Goal: Communication & Community: Participate in discussion

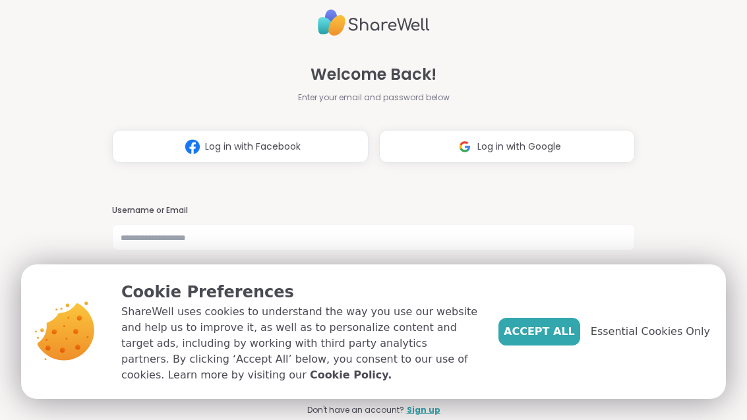
click at [563, 339] on span "Accept All" at bounding box center [538, 332] width 71 height 16
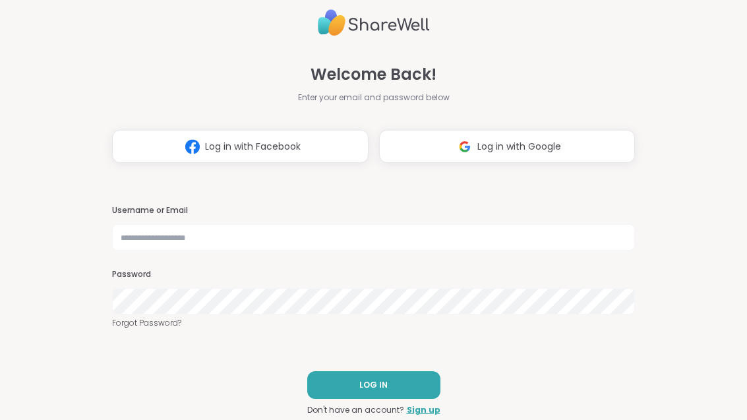
click at [557, 144] on span "Log in with Google" at bounding box center [519, 147] width 84 height 14
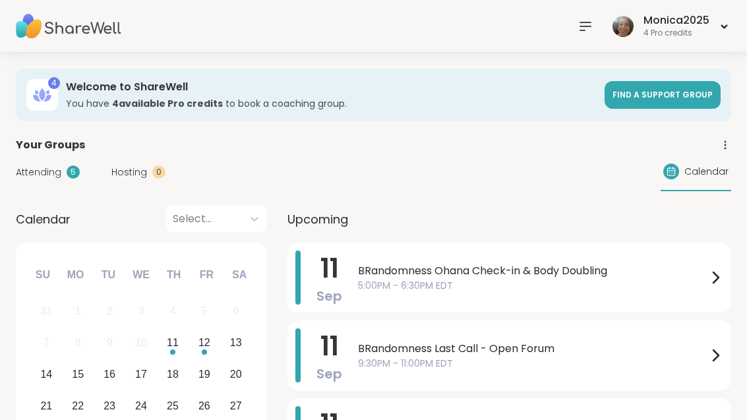
click at [538, 281] on span "5:00PM - 6:30PM EDT" at bounding box center [532, 286] width 349 height 14
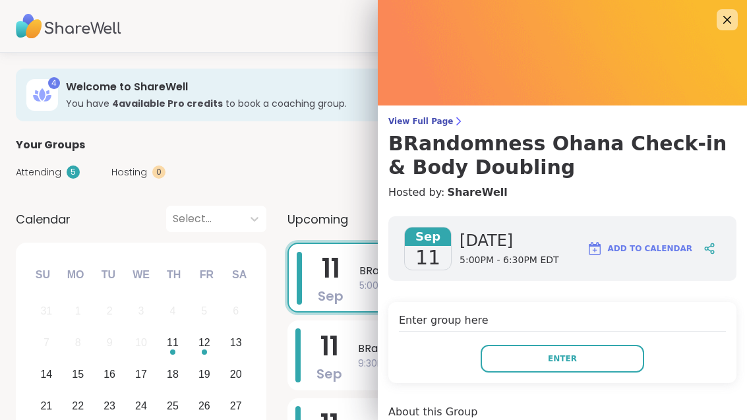
click at [560, 362] on span "Enter" at bounding box center [562, 359] width 29 height 12
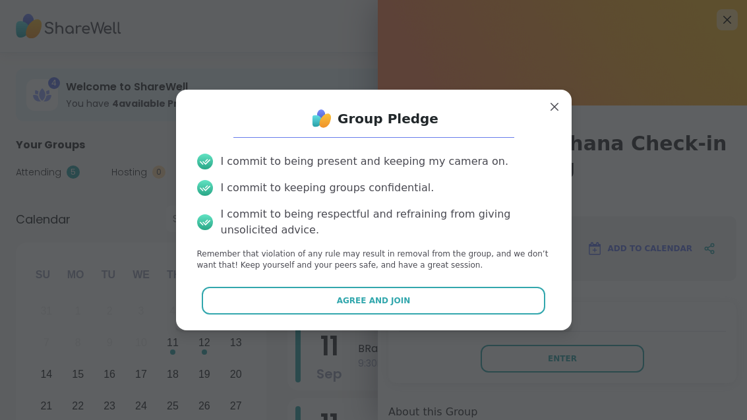
click at [503, 302] on button "Agree and Join" at bounding box center [373, 301] width 343 height 28
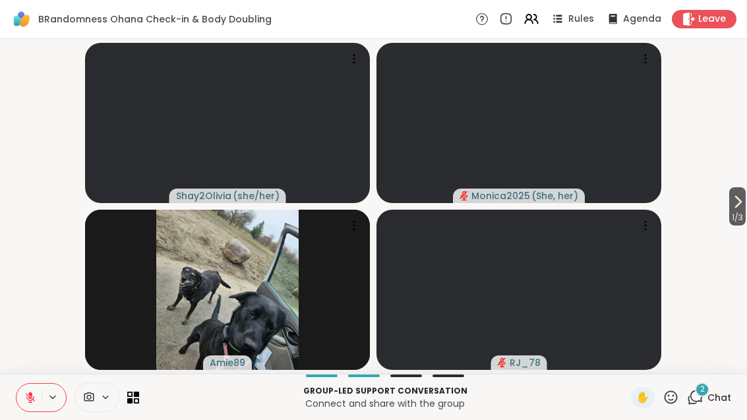
click at [708, 401] on span "Chat" at bounding box center [719, 397] width 24 height 13
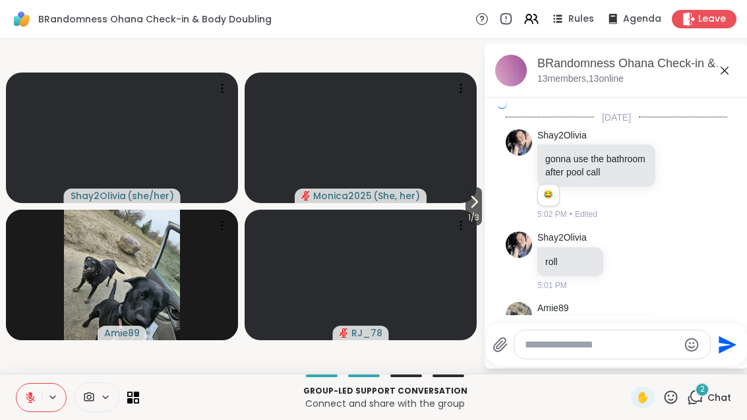
scroll to position [3075, 0]
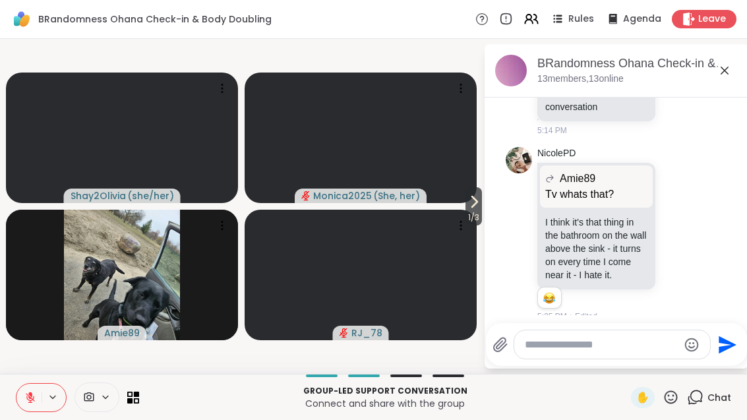
click at [32, 403] on button at bounding box center [28, 397] width 25 height 28
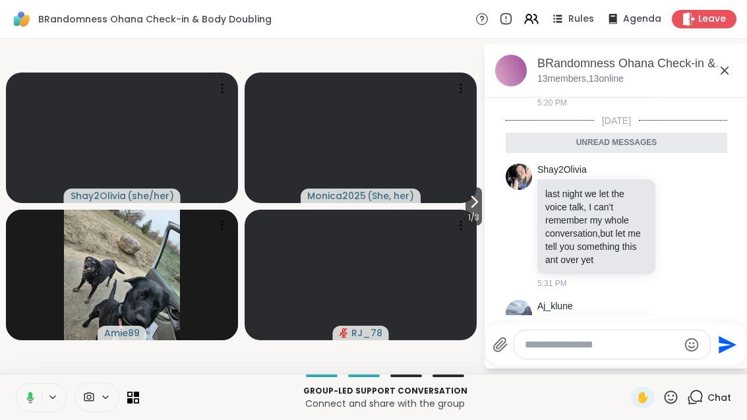
scroll to position [3893, 0]
click at [34, 404] on button at bounding box center [28, 397] width 25 height 28
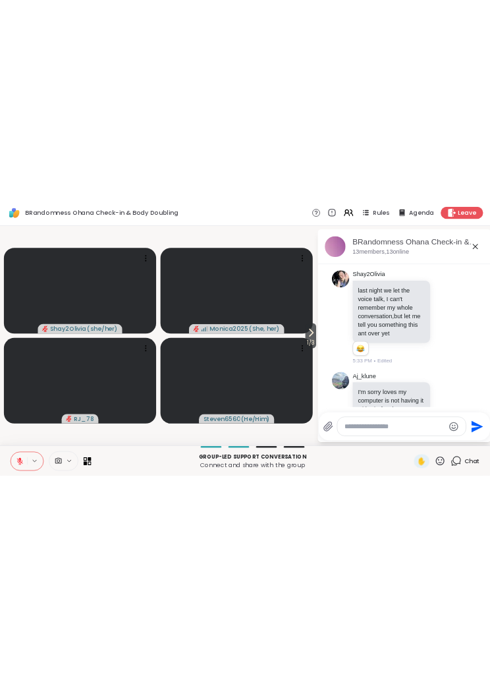
scroll to position [3269, 0]
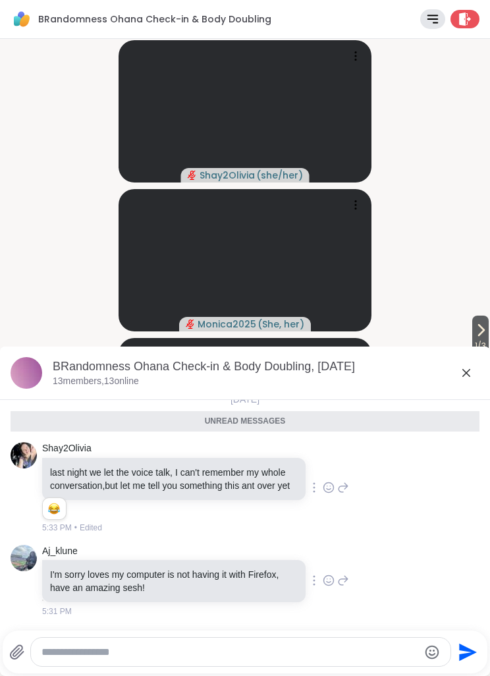
click at [472, 374] on icon at bounding box center [467, 373] width 16 height 16
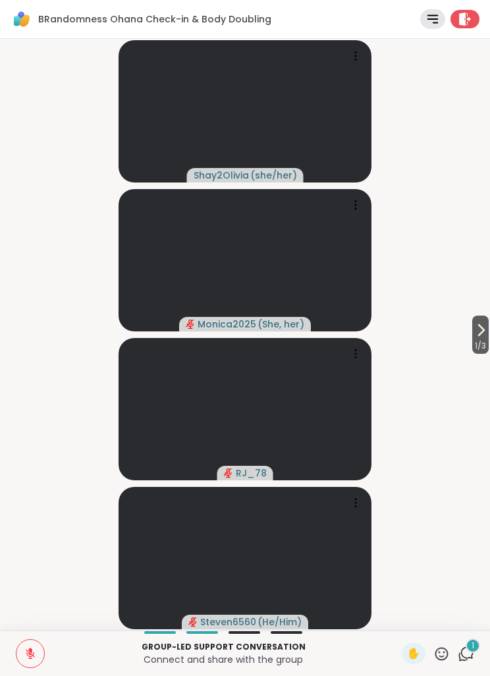
click at [468, 419] on icon at bounding box center [466, 654] width 16 height 16
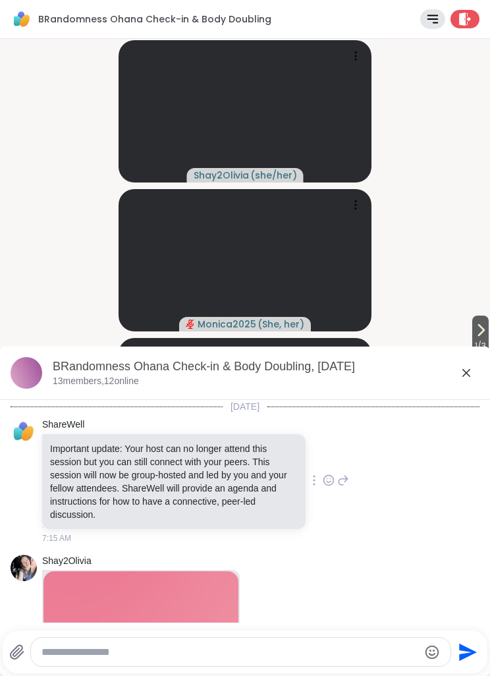
scroll to position [3339, 0]
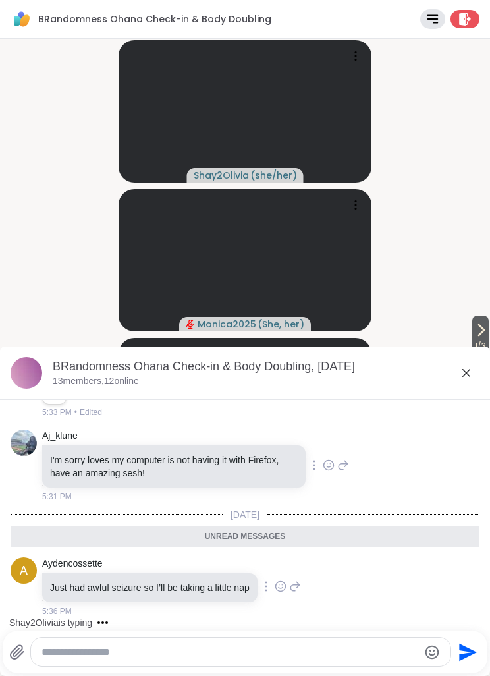
click at [287, 419] on icon at bounding box center [281, 586] width 12 height 13
click at [294, 419] on button "Select Reaction: Heart" at bounding box center [281, 565] width 26 height 26
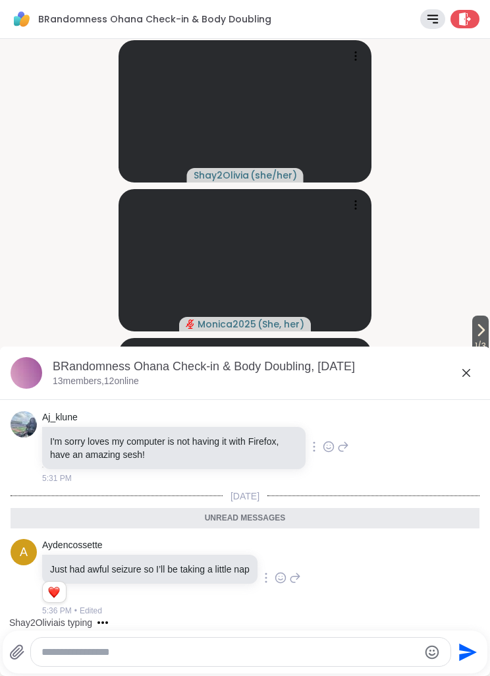
scroll to position [3357, 0]
click at [301, 419] on icon at bounding box center [295, 578] width 12 height 16
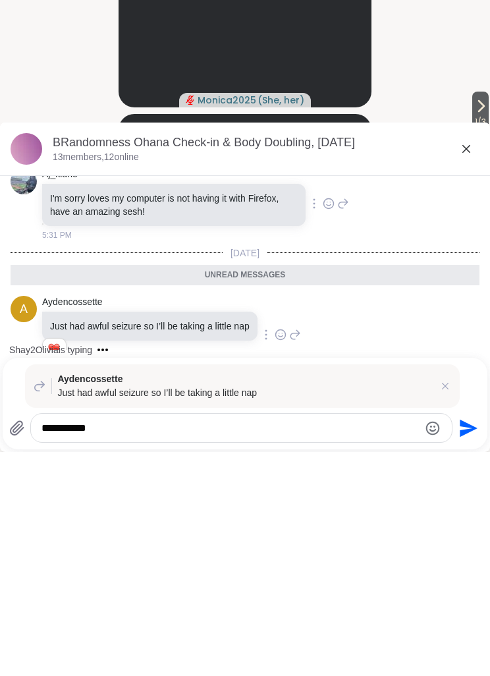
type textarea "**********"
click at [464, 419] on icon "Send" at bounding box center [470, 652] width 18 height 18
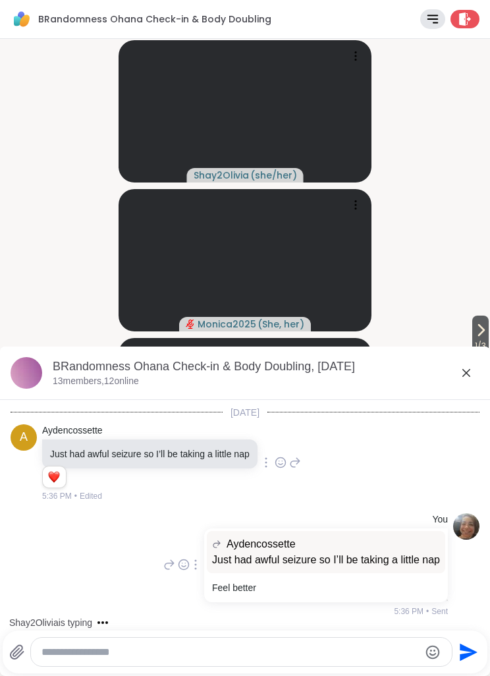
scroll to position [3555, 0]
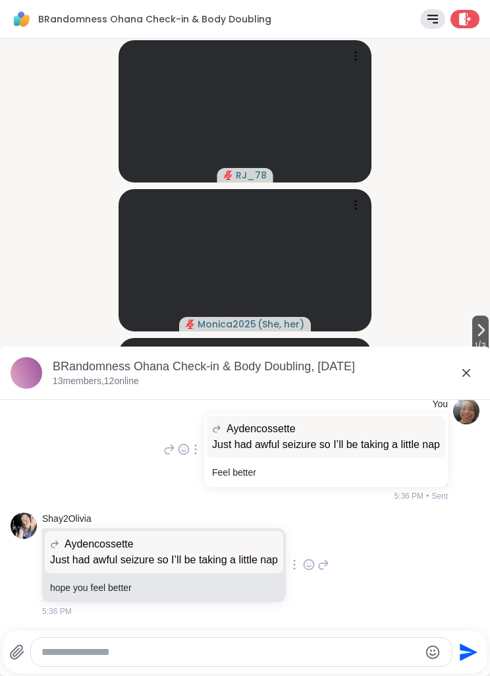
click at [467, 378] on icon at bounding box center [467, 373] width 16 height 16
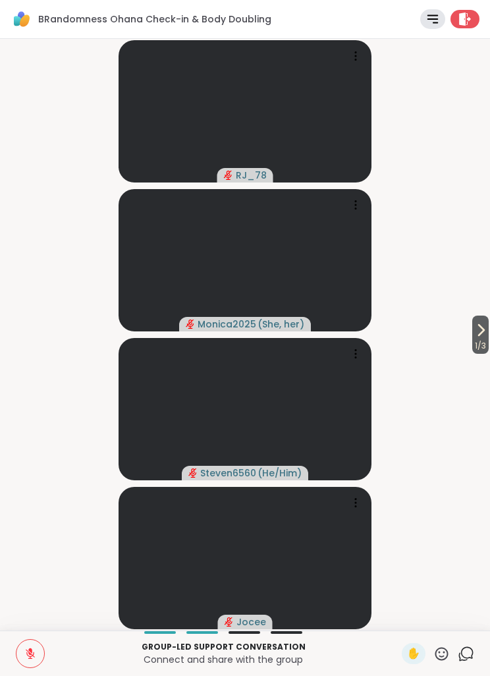
click at [480, 343] on span "1 / 3" at bounding box center [480, 346] width 16 height 16
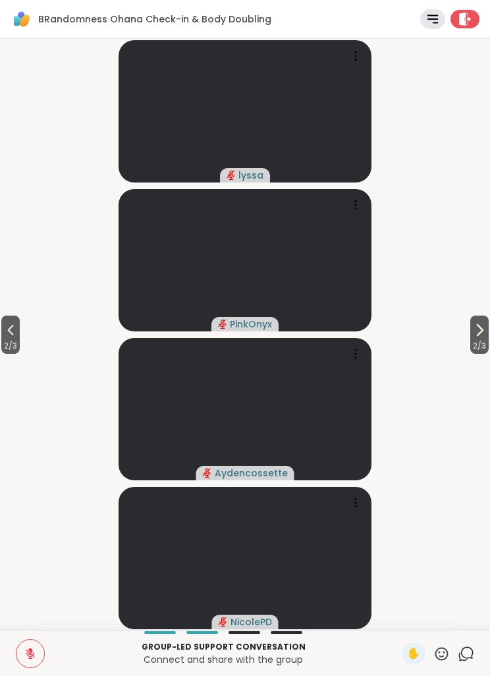
click at [473, 419] on icon at bounding box center [467, 652] width 13 height 12
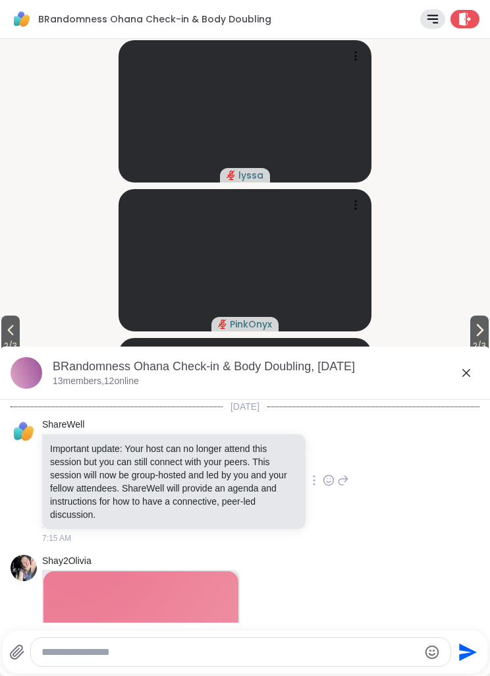
scroll to position [3542, 0]
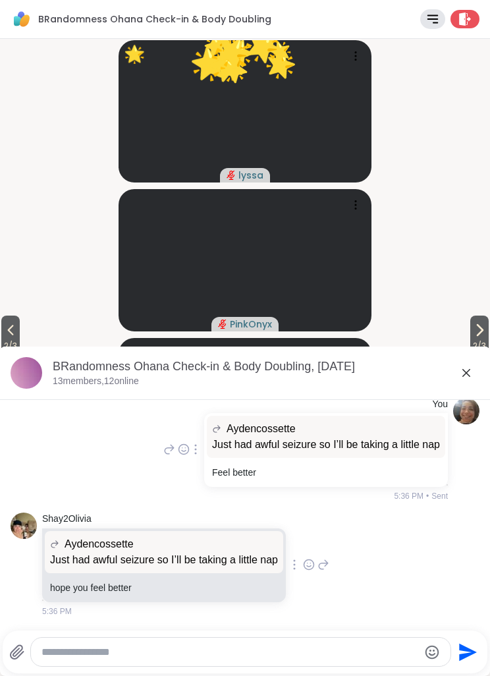
click at [465, 372] on icon at bounding box center [467, 373] width 16 height 16
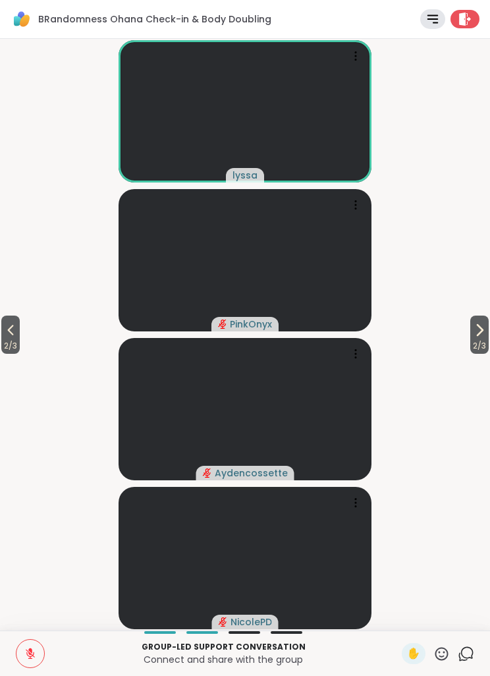
click at [472, 419] on icon at bounding box center [466, 654] width 16 height 16
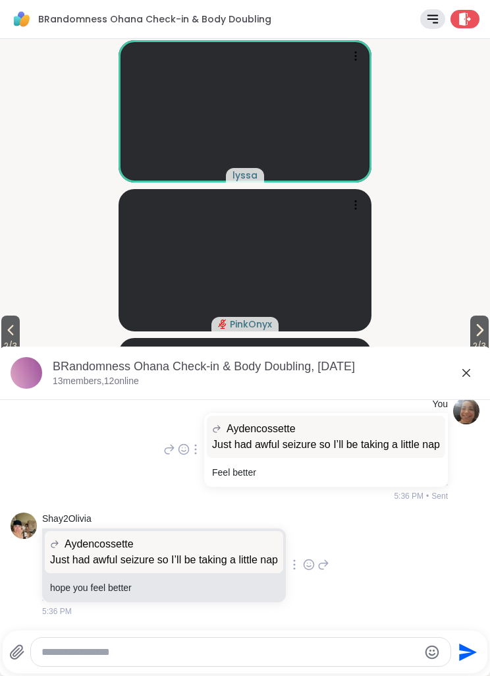
click at [230, 419] on div at bounding box center [247, 629] width 485 height 8
click at [213, 419] on textarea "Type your message" at bounding box center [230, 652] width 377 height 13
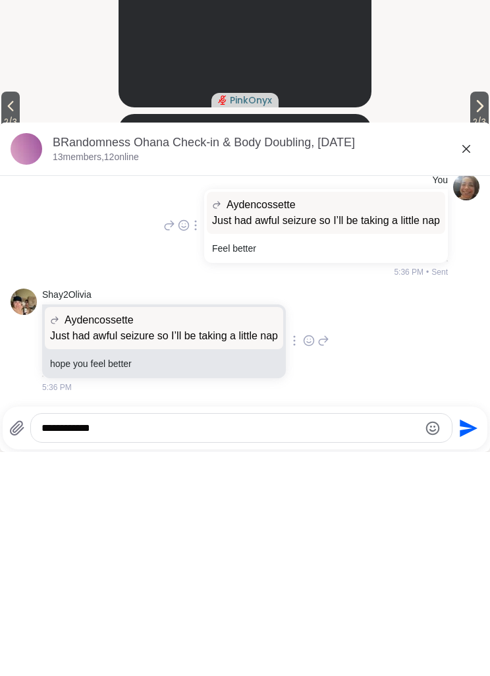
type textarea "**********"
click at [466, 419] on icon "Send" at bounding box center [467, 652] width 21 height 21
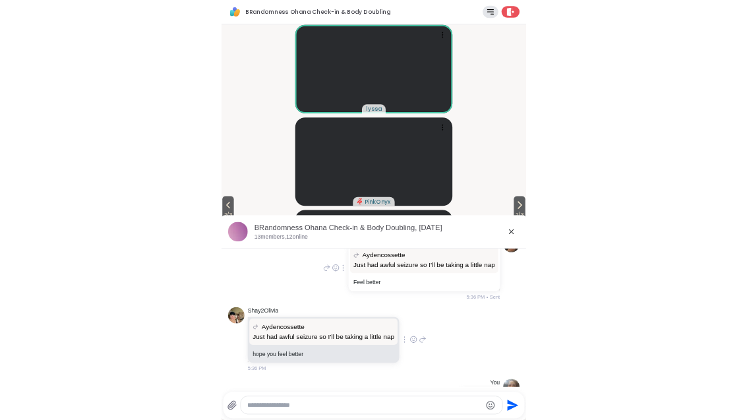
scroll to position [3612, 0]
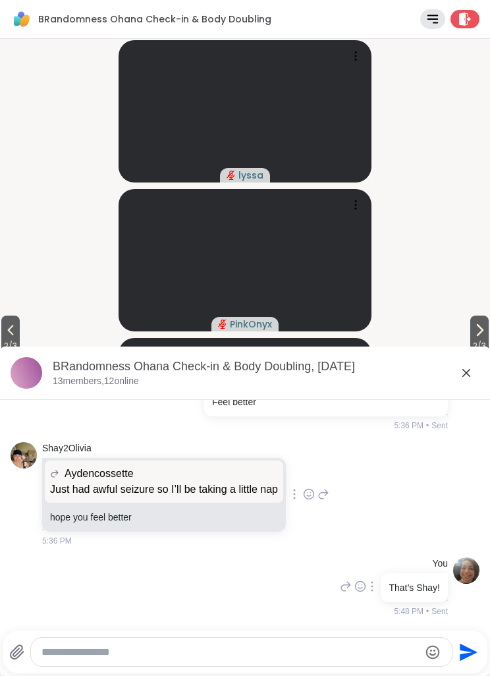
click at [461, 377] on icon at bounding box center [467, 373] width 16 height 16
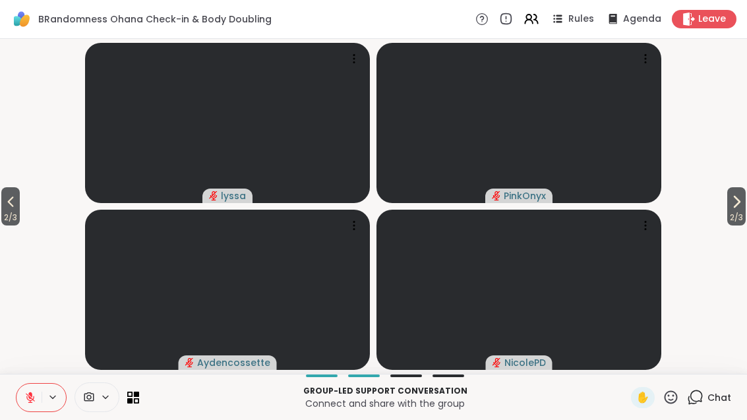
click at [740, 204] on icon at bounding box center [736, 202] width 16 height 16
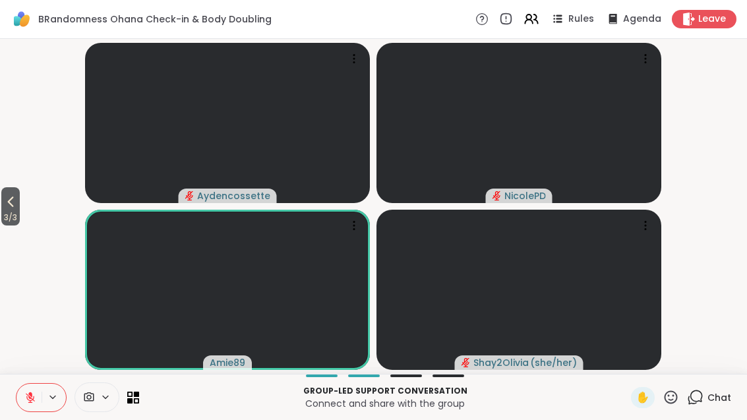
click at [9, 220] on span "3 / 3" at bounding box center [10, 218] width 18 height 16
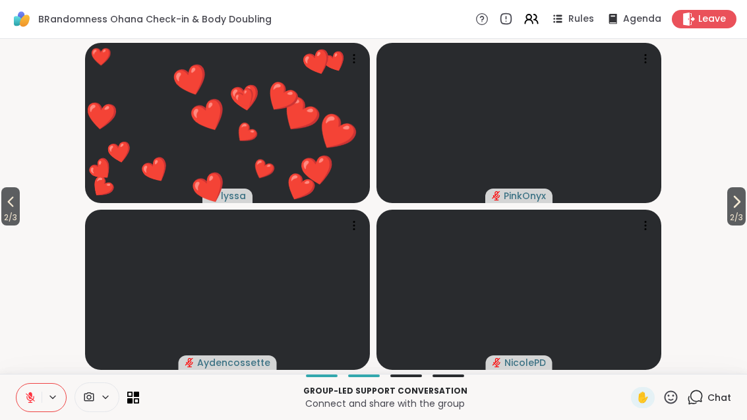
click at [34, 407] on button at bounding box center [28, 397] width 25 height 28
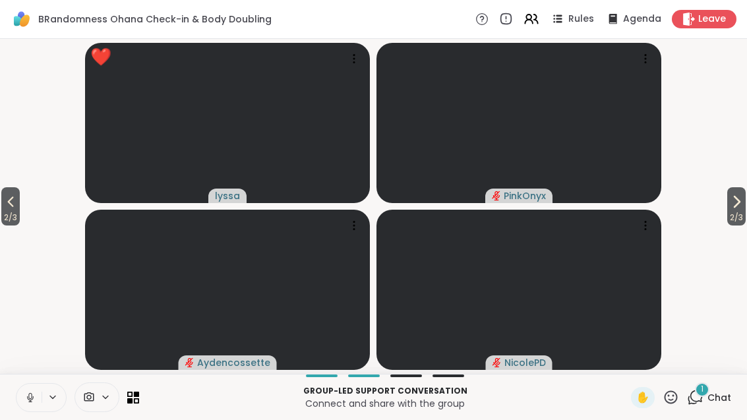
click at [30, 409] on button at bounding box center [28, 397] width 25 height 28
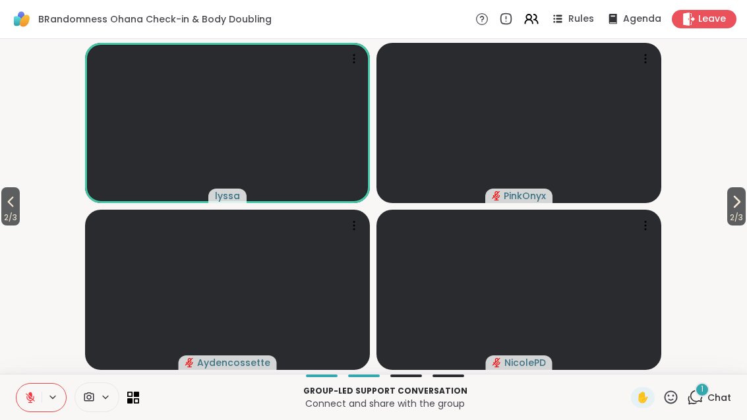
click at [32, 410] on button at bounding box center [28, 397] width 25 height 28
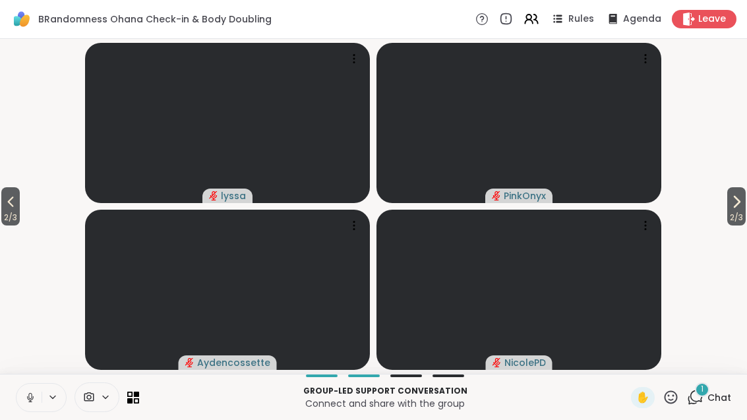
click at [40, 402] on button at bounding box center [28, 397] width 25 height 28
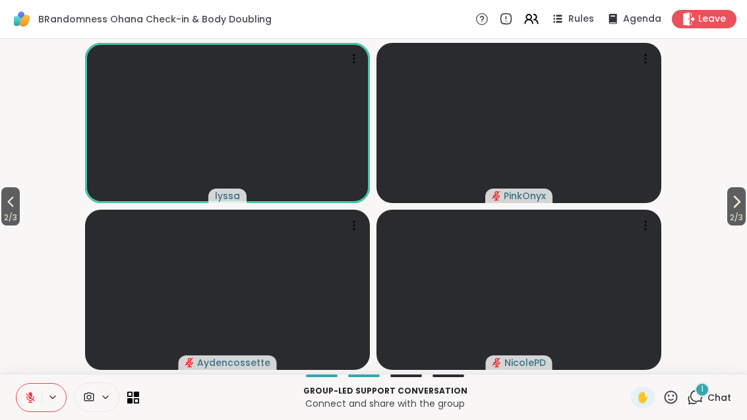
click at [707, 395] on div "1 Chat" at bounding box center [709, 397] width 44 height 21
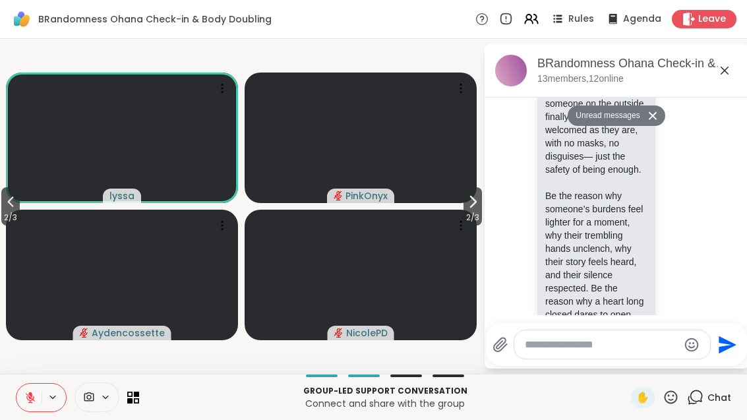
scroll to position [4949, 0]
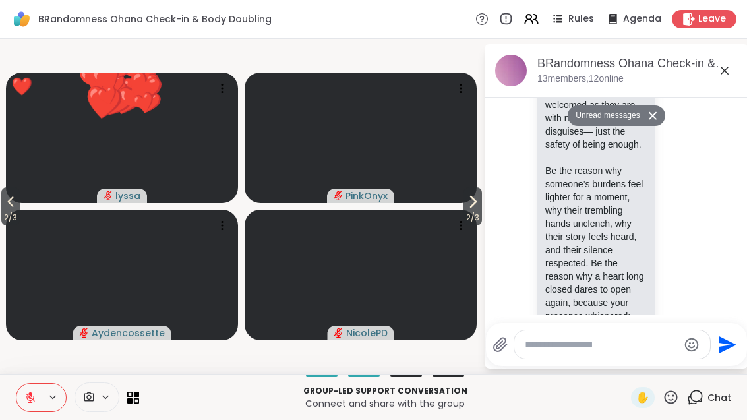
click at [585, 346] on textarea "Type your message" at bounding box center [601, 344] width 154 height 13
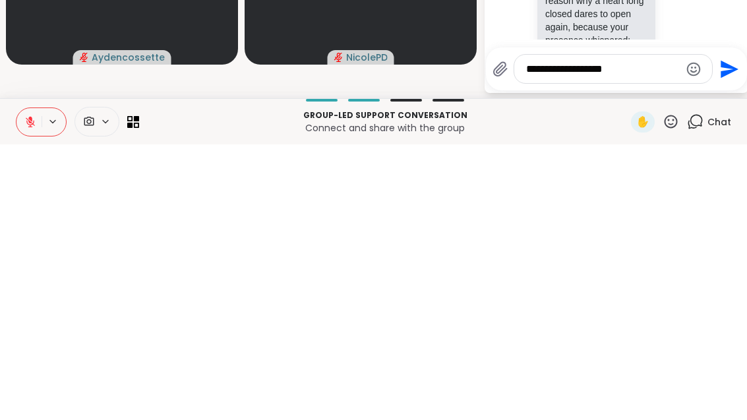
type textarea "**********"
click at [725, 334] on icon "Send" at bounding box center [727, 344] width 21 height 21
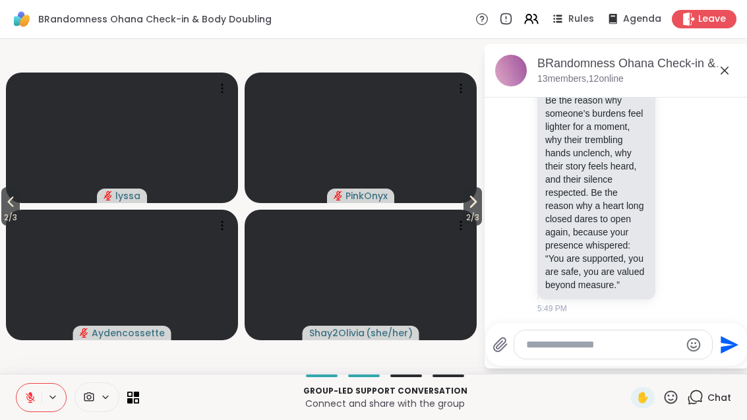
scroll to position [5097, 0]
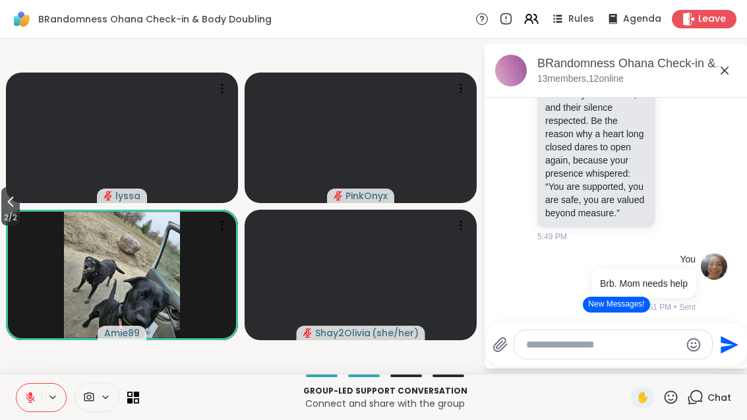
click at [9, 215] on span "2 / 2" at bounding box center [10, 218] width 18 height 16
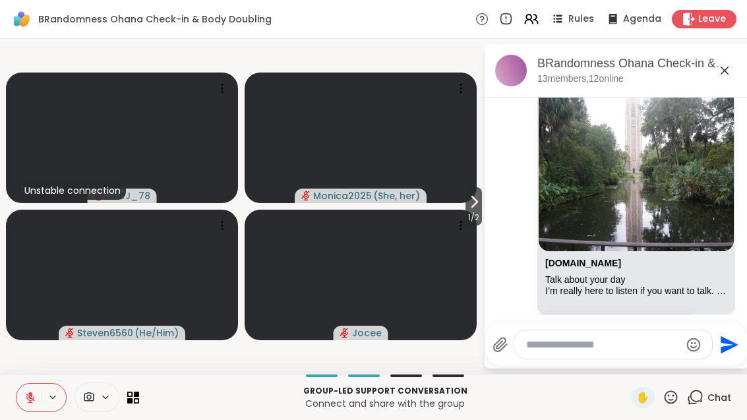
scroll to position [5741, 0]
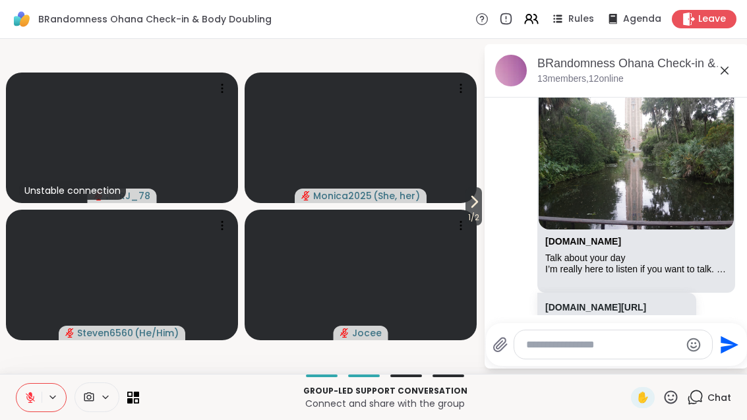
click at [470, 203] on icon at bounding box center [474, 202] width 16 height 16
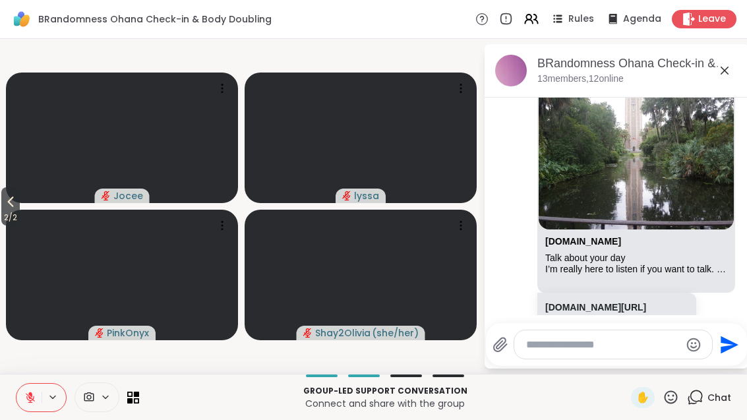
click at [9, 217] on span "2 / 2" at bounding box center [10, 218] width 18 height 16
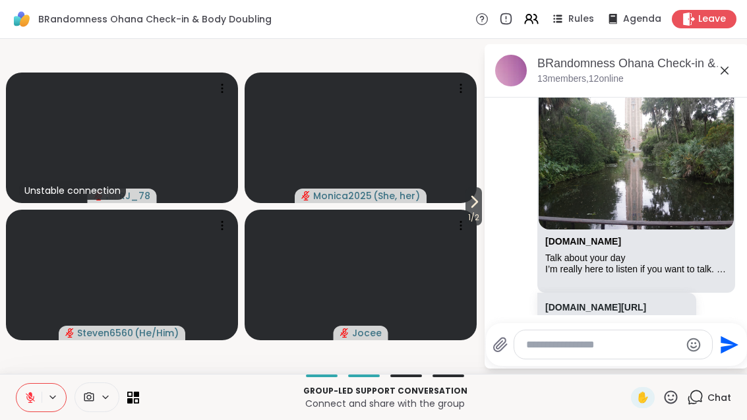
click at [605, 340] on textarea "Type your message" at bounding box center [603, 344] width 154 height 13
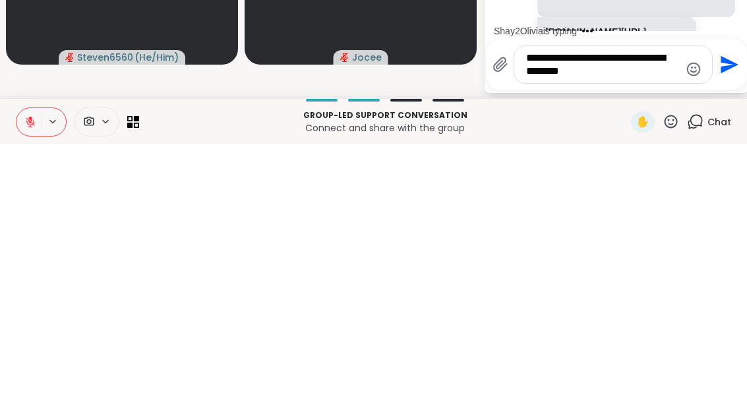
type textarea "**********"
click at [738, 325] on button "Send" at bounding box center [727, 340] width 30 height 30
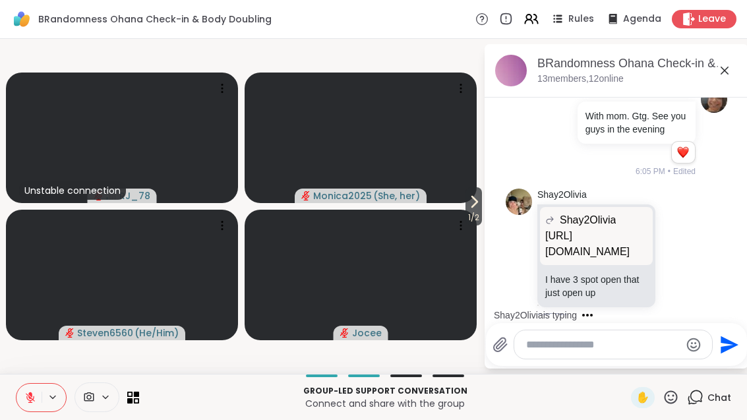
scroll to position [6148, 0]
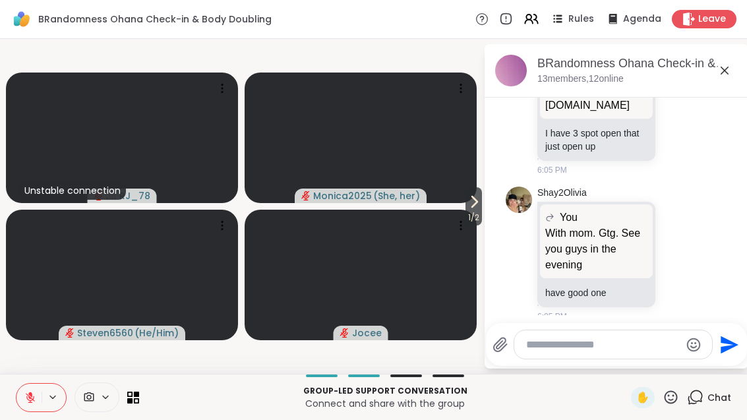
click at [683, 247] on icon at bounding box center [678, 253] width 12 height 13
click at [698, 246] on icon at bounding box center [693, 254] width 12 height 16
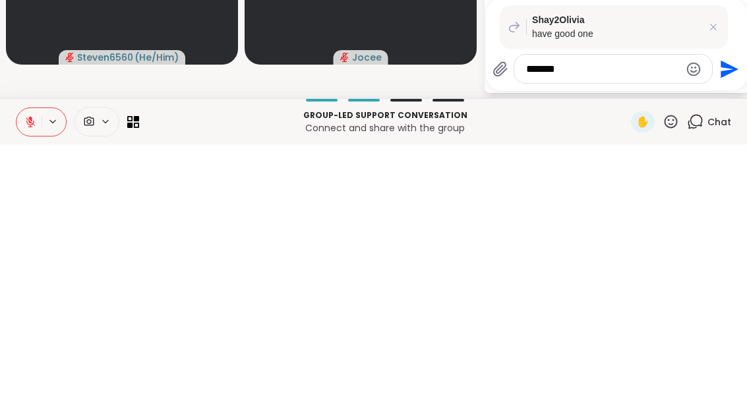
type textarea "*******"
click at [739, 329] on button "Send" at bounding box center [727, 344] width 30 height 30
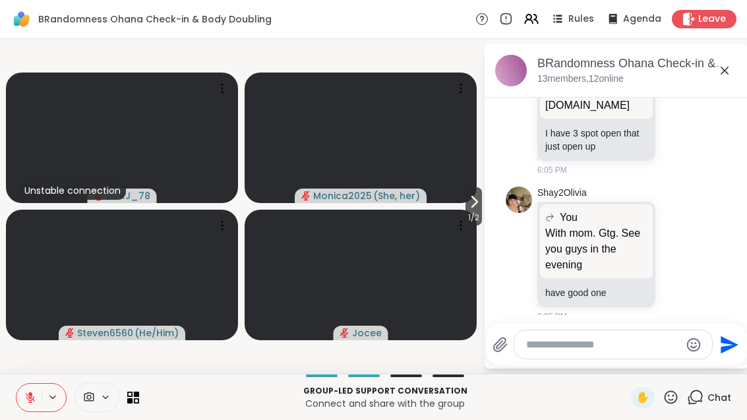
scroll to position [6263, 0]
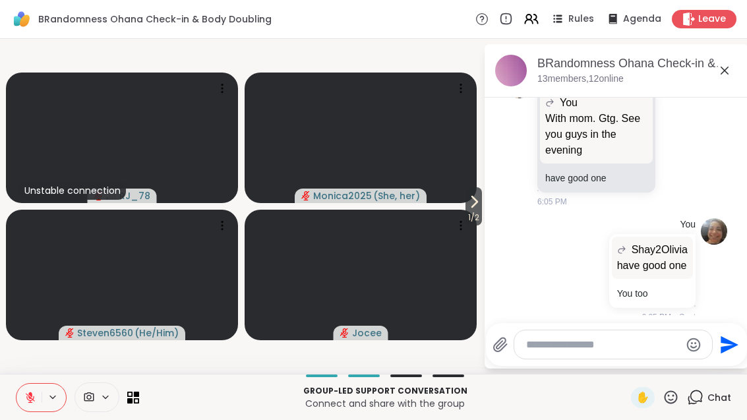
click at [726, 74] on icon at bounding box center [724, 71] width 16 height 16
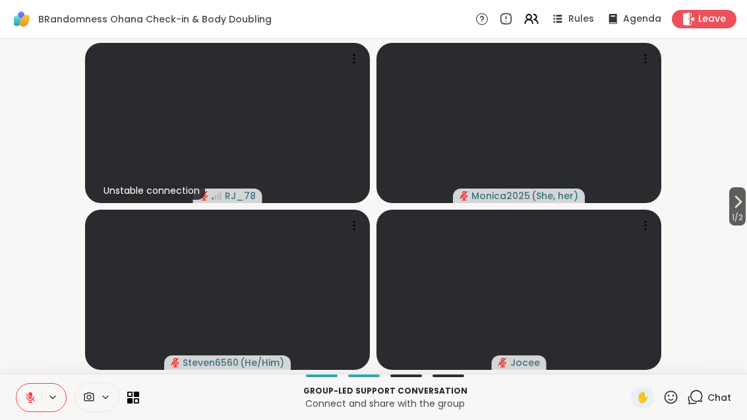
click at [720, 20] on span "Leave" at bounding box center [712, 19] width 28 height 13
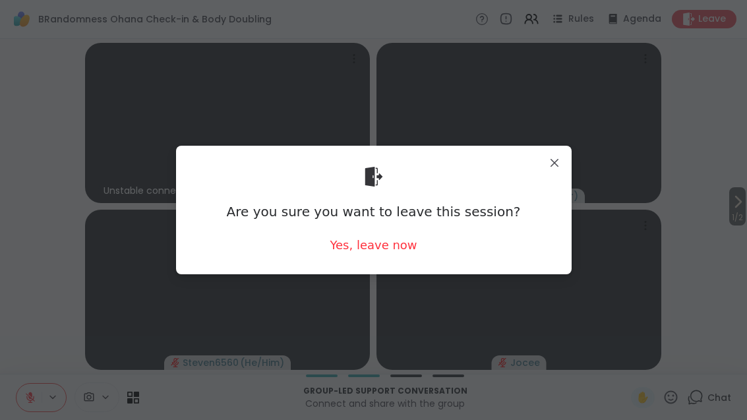
click at [406, 250] on div "Yes, leave now" at bounding box center [372, 245] width 87 height 16
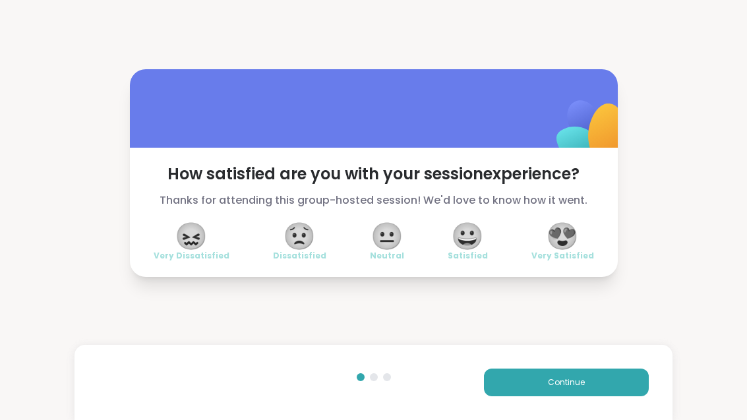
click at [482, 247] on div "😀 Satisfied" at bounding box center [467, 242] width 40 height 37
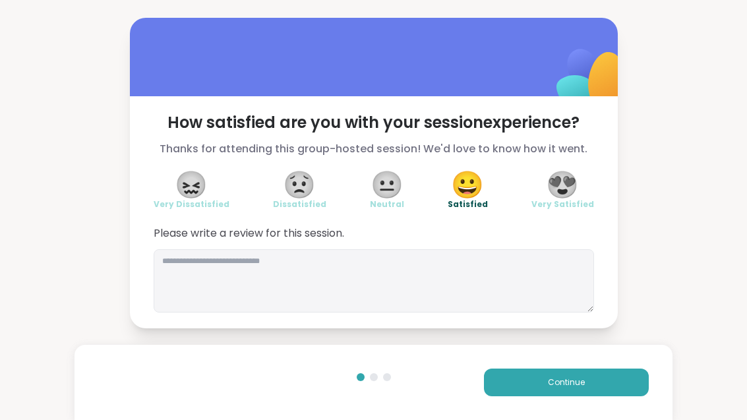
click at [575, 385] on span "Continue" at bounding box center [566, 382] width 37 height 12
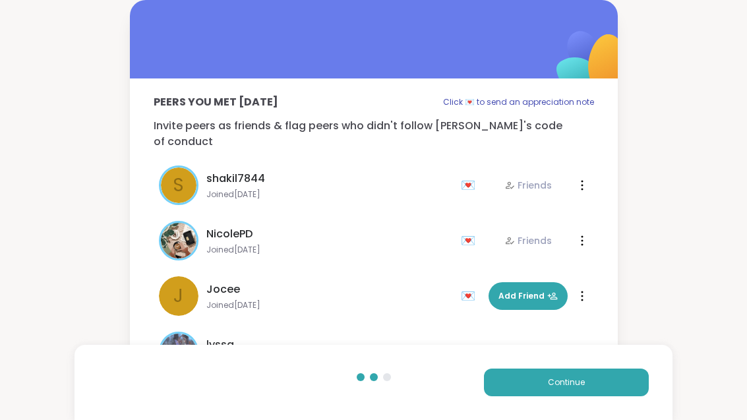
click at [575, 385] on span "Continue" at bounding box center [566, 382] width 37 height 12
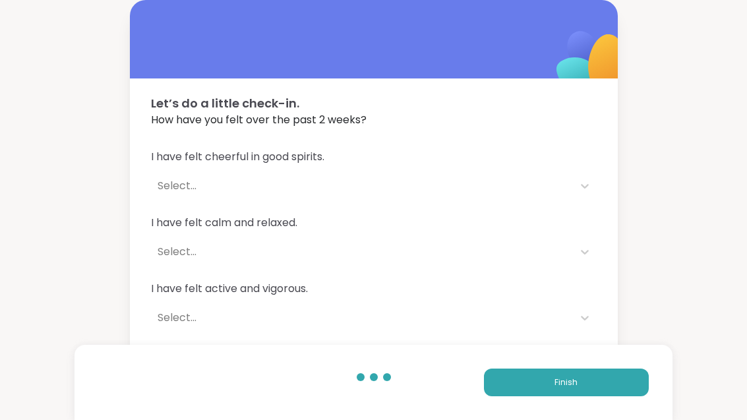
click at [583, 388] on button "Finish" at bounding box center [566, 382] width 165 height 28
